Goal: Navigation & Orientation: Find specific page/section

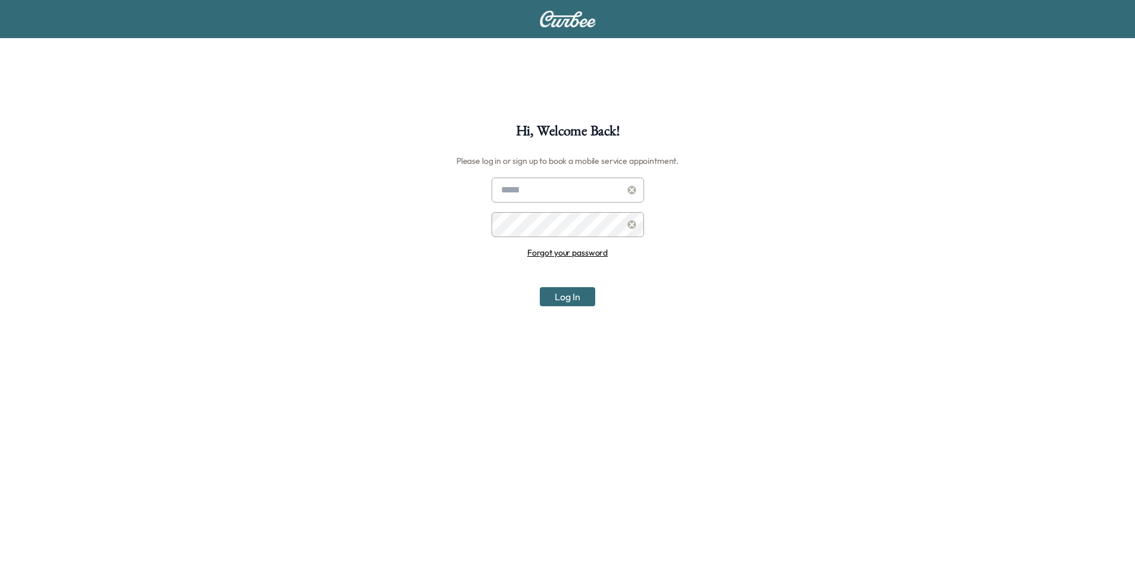
click at [584, 189] on input "text" at bounding box center [568, 190] width 153 height 25
type input "**********"
click at [540, 287] on button "Log In" at bounding box center [567, 296] width 55 height 19
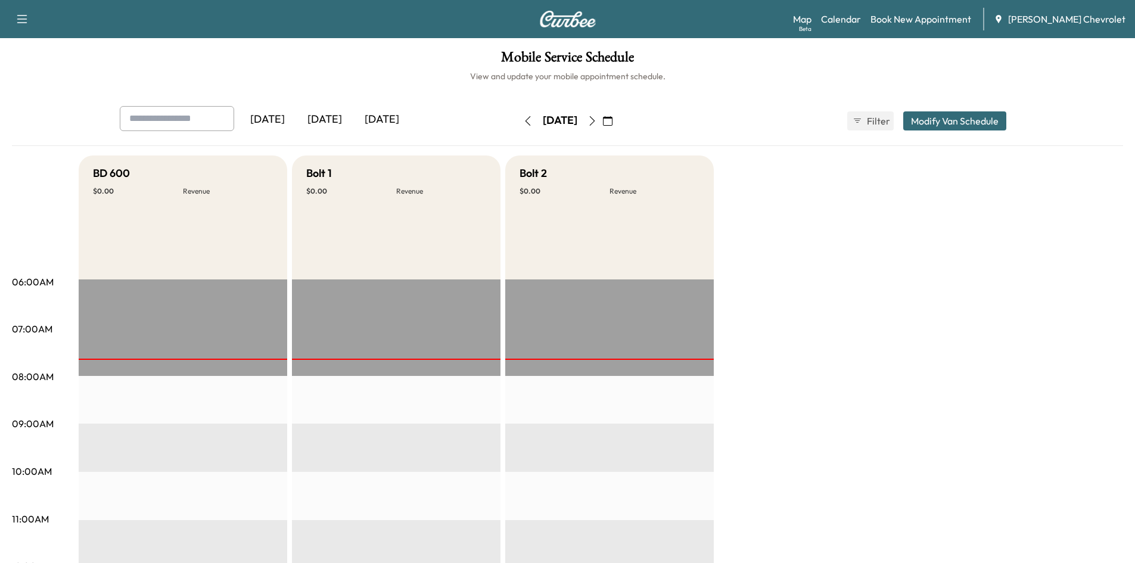
click at [340, 116] on div "[DATE]" at bounding box center [324, 119] width 57 height 27
